Goal: Navigation & Orientation: Understand site structure

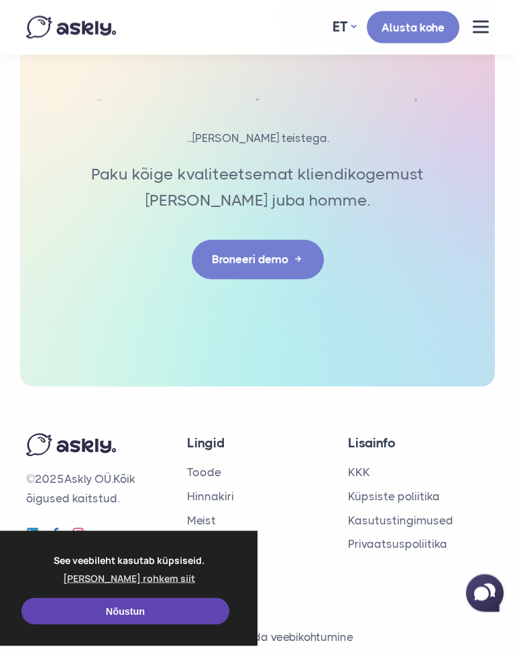
scroll to position [5503, 0]
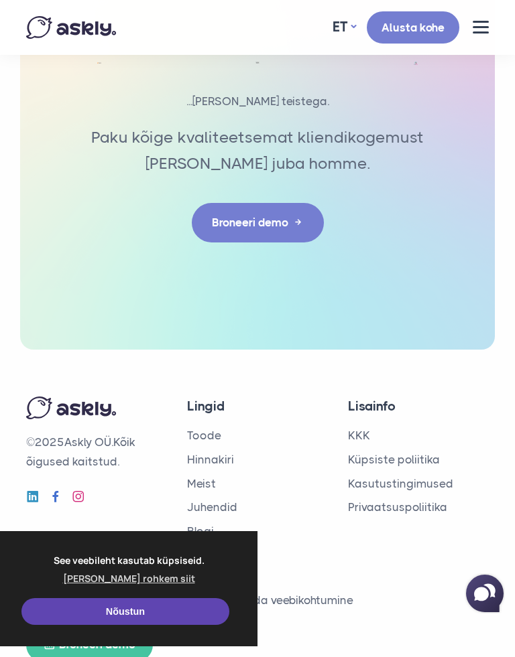
click at [208, 453] on link "Hinnakiri" at bounding box center [210, 459] width 47 height 13
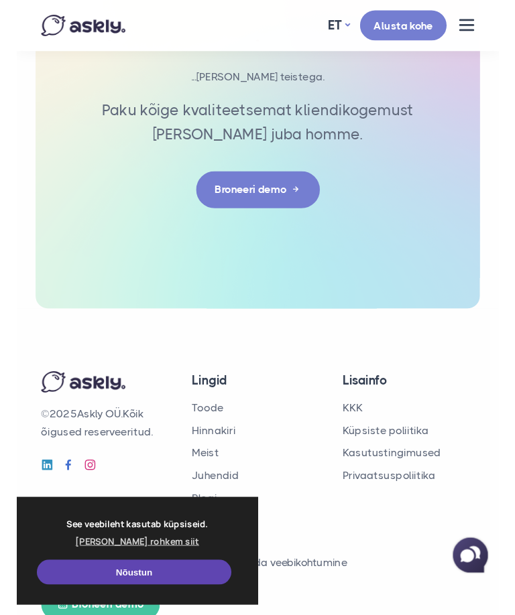
scroll to position [4153, 0]
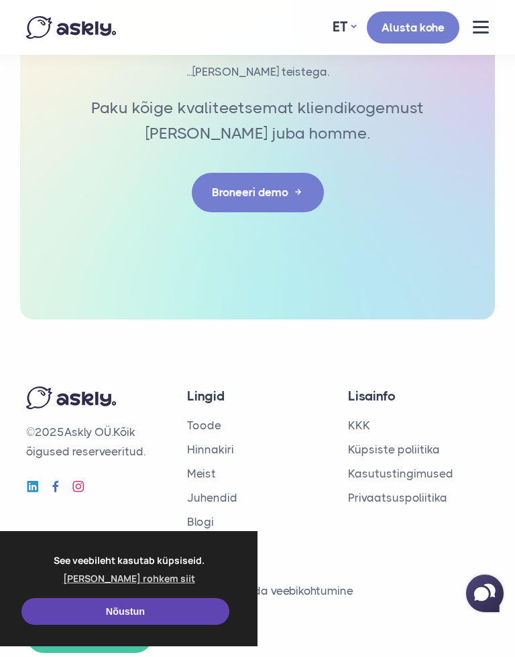
click at [206, 467] on link "Meist" at bounding box center [201, 473] width 29 height 13
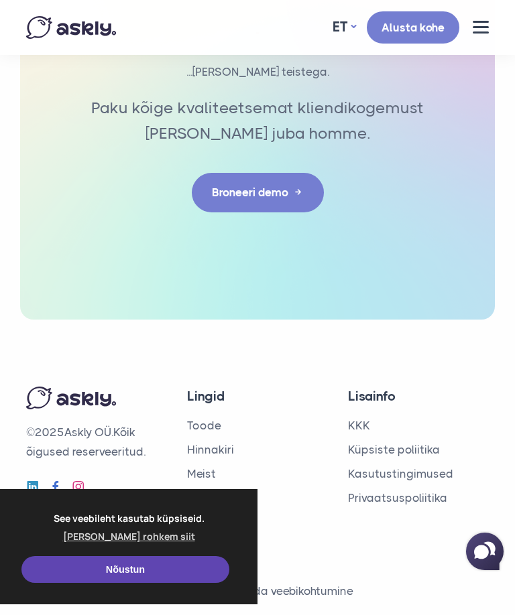
click at [397, 443] on link "Küpsiste poliitika" at bounding box center [394, 449] width 92 height 13
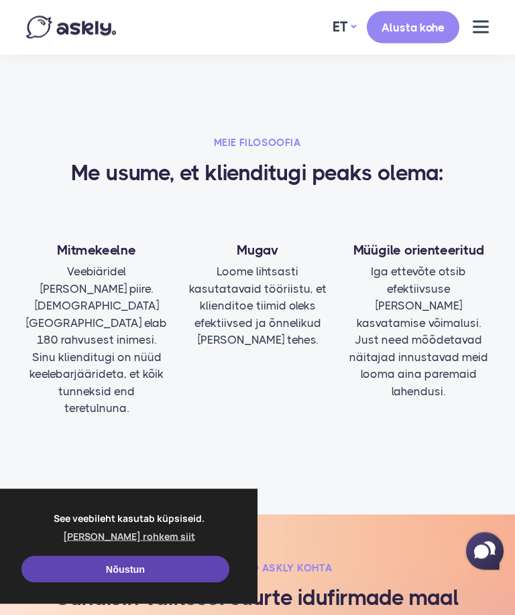
scroll to position [843, 0]
